Goal: Information Seeking & Learning: Learn about a topic

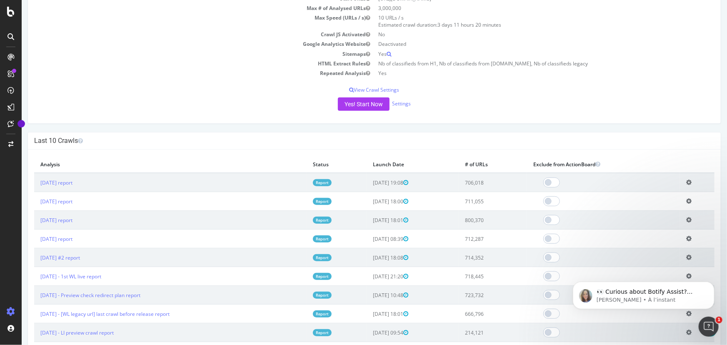
scroll to position [189, 0]
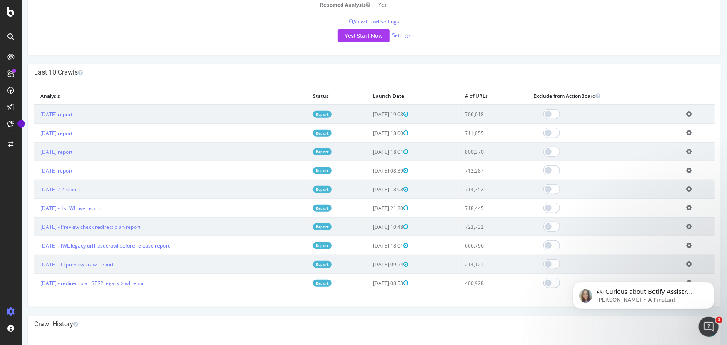
click at [327, 114] on link "Report" at bounding box center [321, 114] width 19 height 7
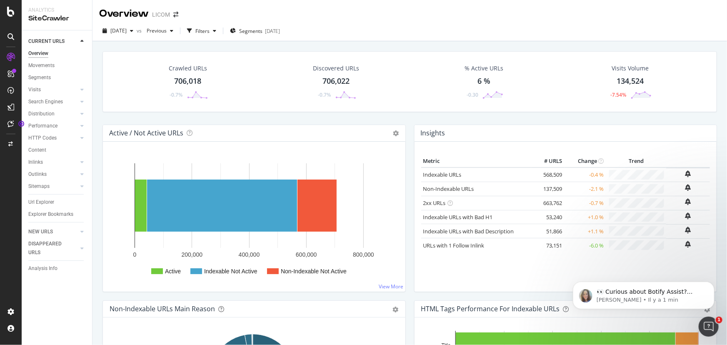
click at [625, 117] on div "Crawled URLs 706,018 -0.7% Discovered URLs 706,022 -0.7% % Active URLs 6 % -0.3…" at bounding box center [409, 87] width 623 height 73
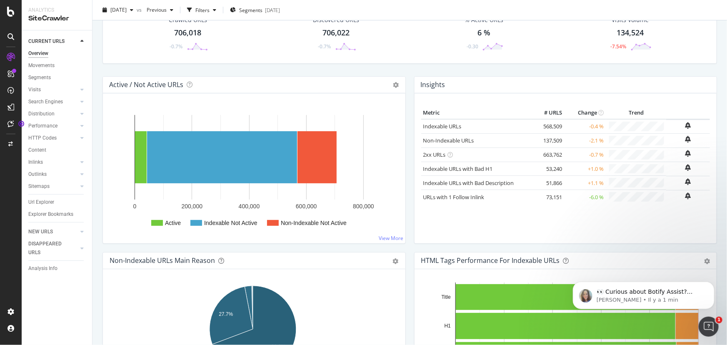
scroll to position [75, 0]
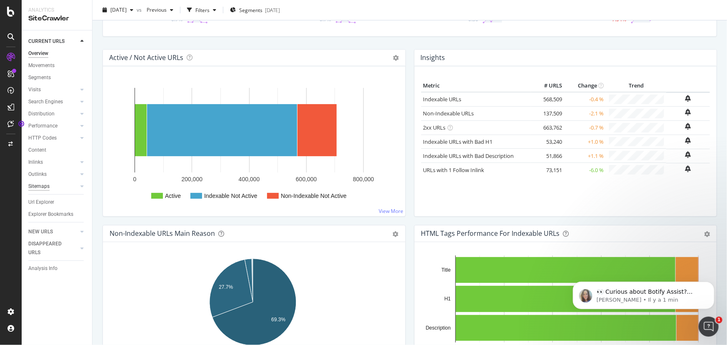
click at [44, 187] on div "Sitemaps" at bounding box center [38, 186] width 21 height 9
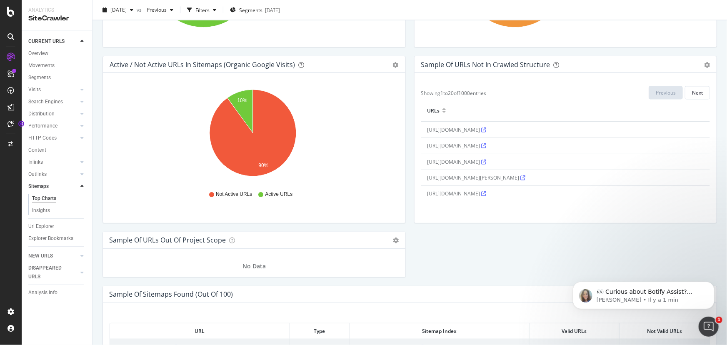
scroll to position [757, 0]
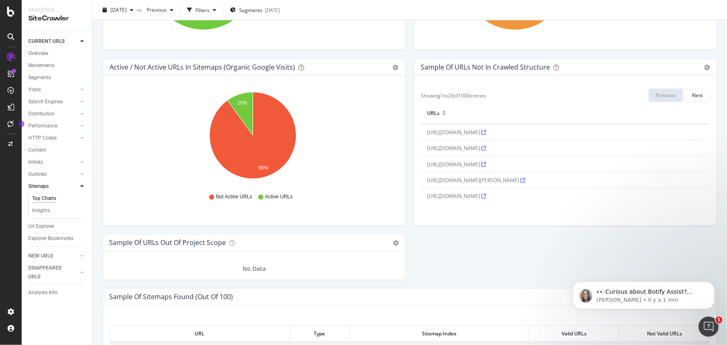
click at [486, 130] on icon at bounding box center [483, 132] width 5 height 5
click at [481, 98] on icon at bounding box center [483, 95] width 5 height 5
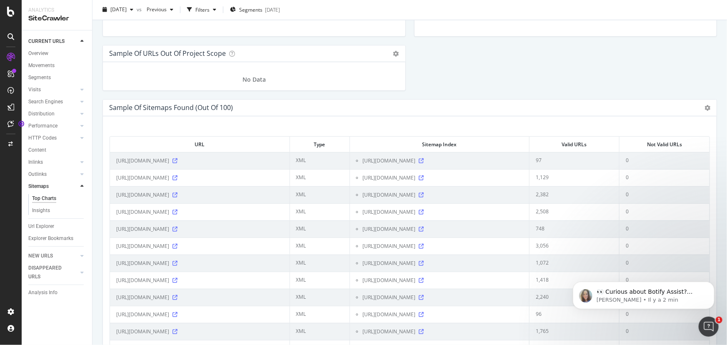
scroll to position [719, 0]
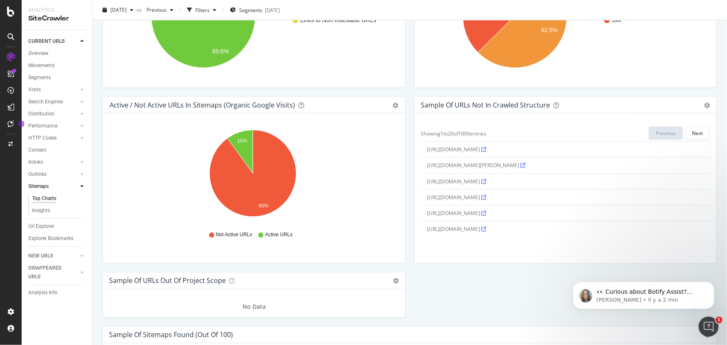
click at [486, 229] on icon at bounding box center [483, 229] width 5 height 5
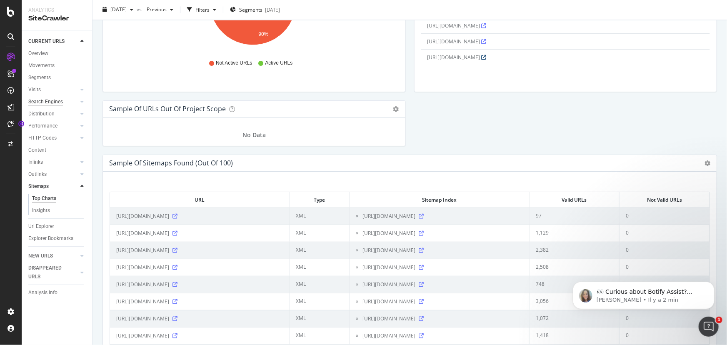
scroll to position [795, 0]
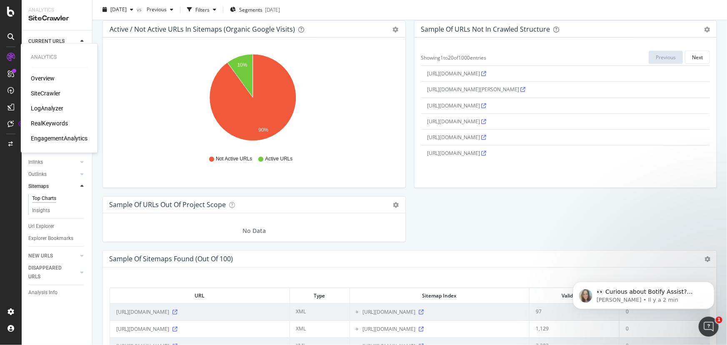
click at [55, 92] on div "SiteCrawler" at bounding box center [46, 94] width 30 height 8
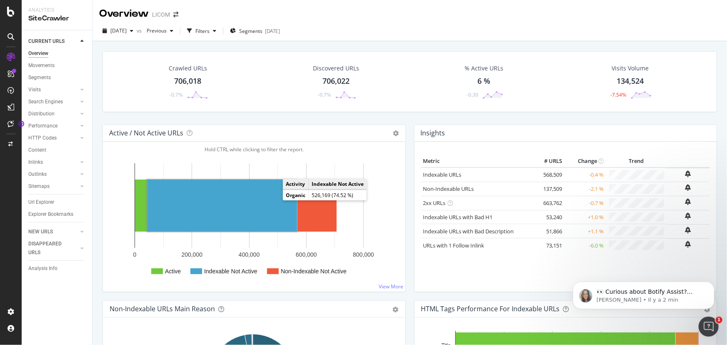
scroll to position [151, 0]
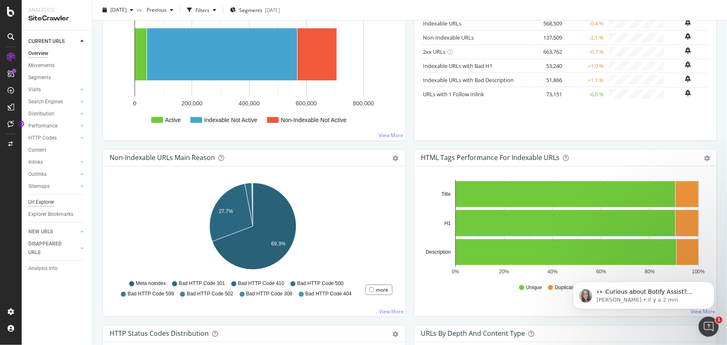
click at [49, 198] on div "Url Explorer" at bounding box center [41, 202] width 26 height 9
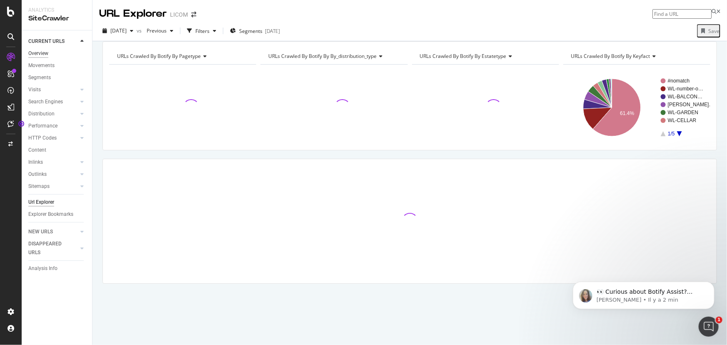
click at [31, 52] on div "Overview" at bounding box center [38, 53] width 20 height 9
